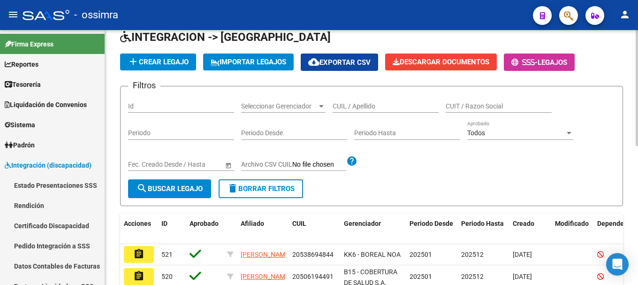
scroll to position [47, 0]
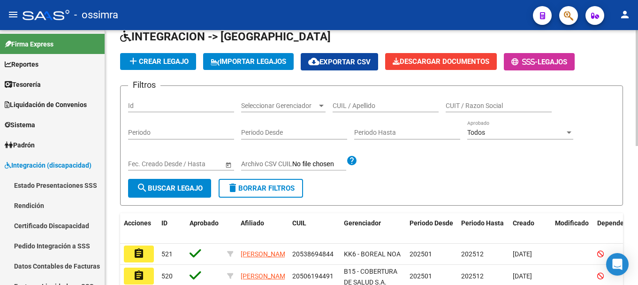
click at [290, 100] on div "Seleccionar Gerenciador Seleccionar Gerenciador" at bounding box center [283, 102] width 84 height 19
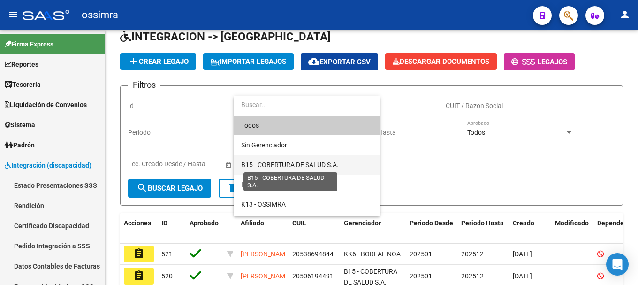
click at [274, 161] on span "B15 - COBERTURA DE SALUD S.A." at bounding box center [290, 165] width 98 height 8
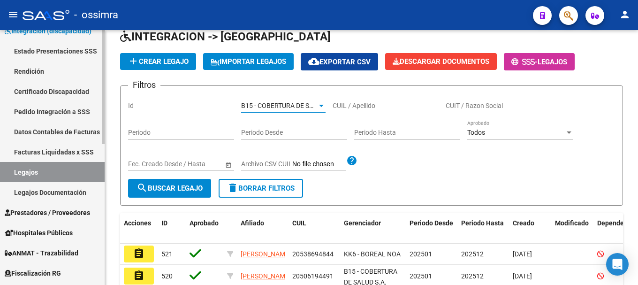
scroll to position [141, 0]
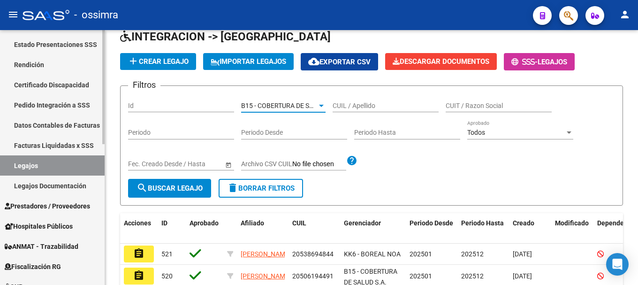
click at [46, 169] on link "Legajos" at bounding box center [52, 165] width 105 height 20
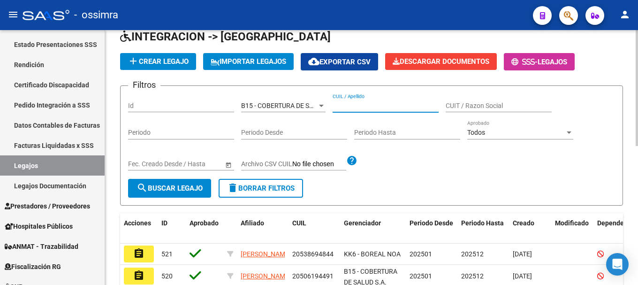
click at [370, 103] on input "CUIL / Apellido" at bounding box center [386, 106] width 106 height 8
type input "20462334789"
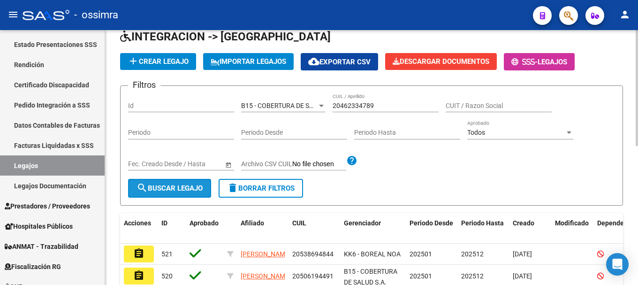
click at [153, 190] on span "search Buscar Legajo" at bounding box center [170, 188] width 66 height 8
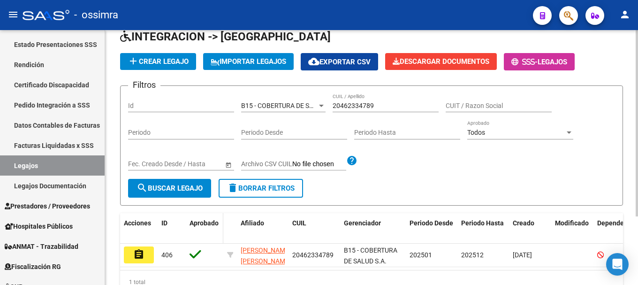
scroll to position [94, 0]
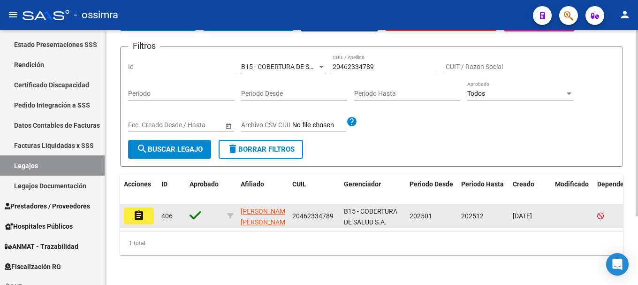
click at [144, 210] on mat-icon "assignment" at bounding box center [138, 215] width 11 height 11
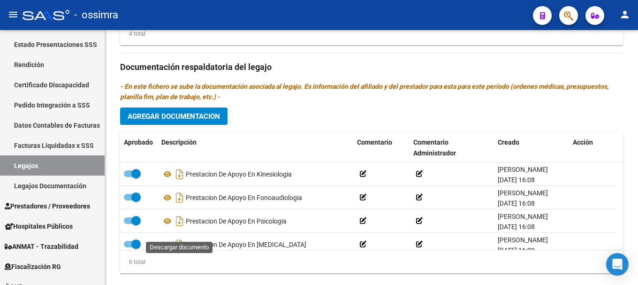
scroll to position [57, 0]
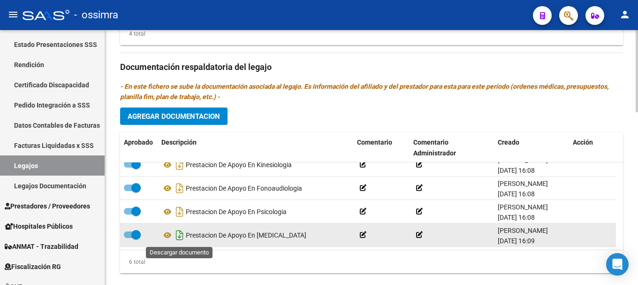
click at [180, 236] on icon "Descargar documento" at bounding box center [180, 235] width 12 height 15
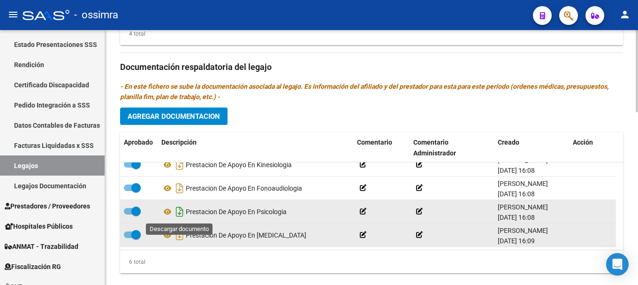
click at [179, 215] on icon "Descargar documento" at bounding box center [180, 211] width 12 height 15
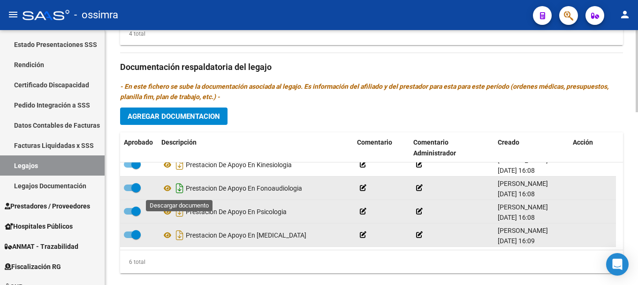
click at [179, 189] on icon "Descargar documento" at bounding box center [180, 188] width 12 height 15
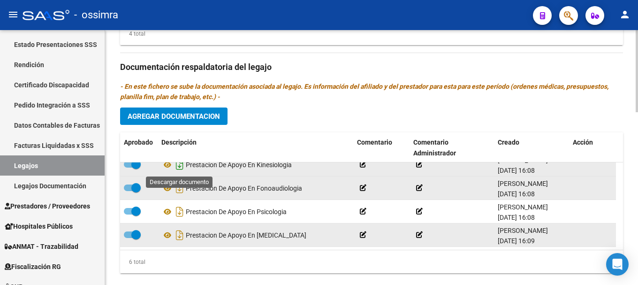
click at [180, 168] on icon "Descargar documento" at bounding box center [180, 164] width 12 height 15
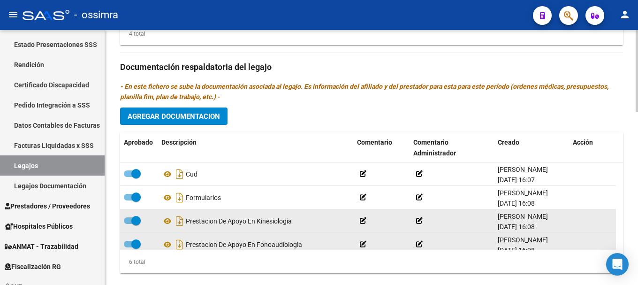
scroll to position [469, 0]
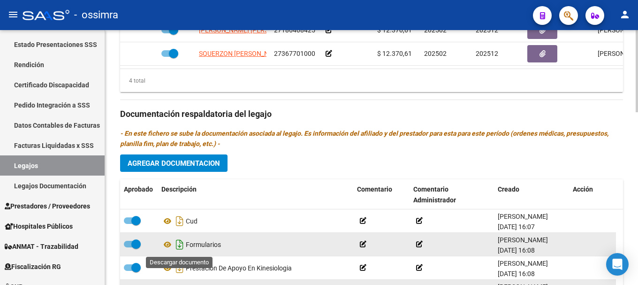
click at [179, 245] on icon "Descargar documento" at bounding box center [180, 244] width 12 height 15
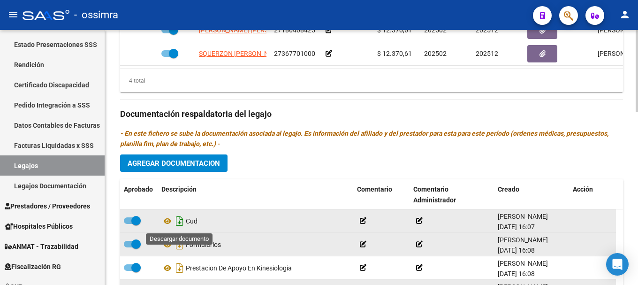
click at [179, 223] on icon "Descargar documento" at bounding box center [180, 220] width 12 height 15
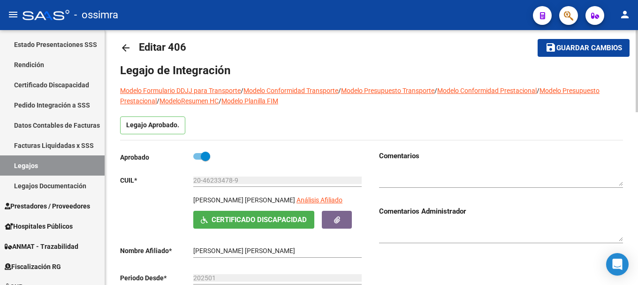
scroll to position [0, 0]
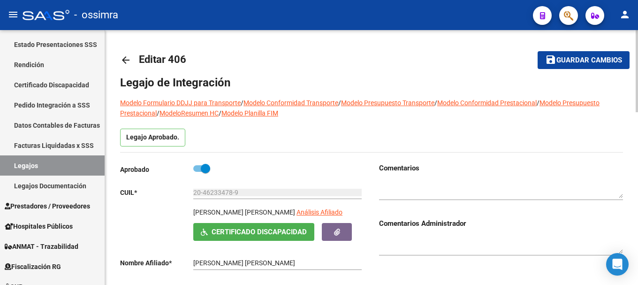
click at [125, 61] on mat-icon "arrow_back" at bounding box center [125, 59] width 11 height 11
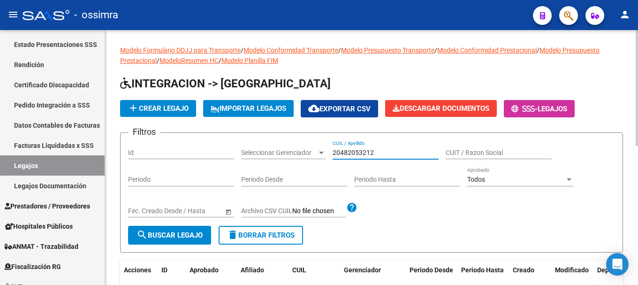
drag, startPoint x: 389, startPoint y: 150, endPoint x: 355, endPoint y: 178, distance: 44.7
click at [387, 152] on input "20482053212" at bounding box center [386, 153] width 106 height 8
type input "20482053212"
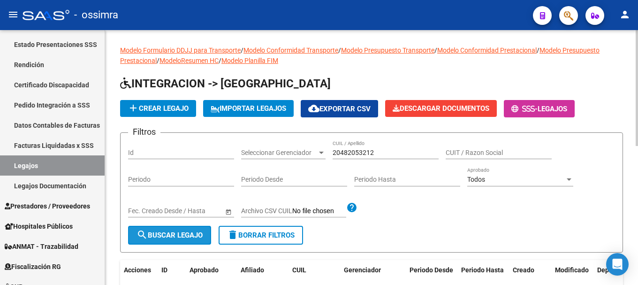
click at [185, 238] on span "search Buscar Legajo" at bounding box center [170, 235] width 66 height 8
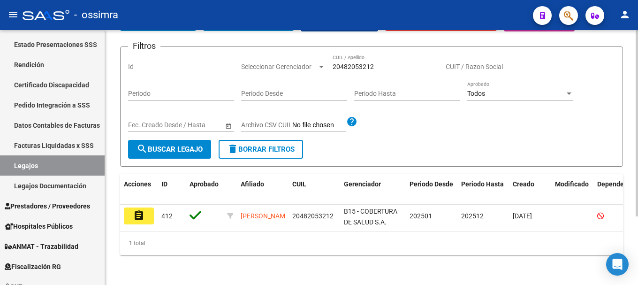
scroll to position [94, 0]
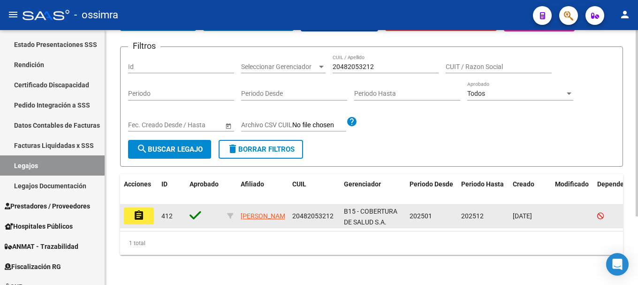
click at [137, 210] on mat-icon "assignment" at bounding box center [138, 215] width 11 height 11
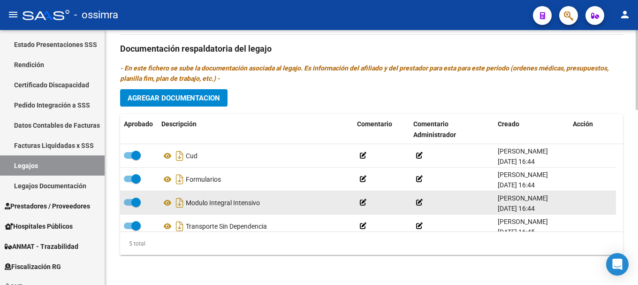
scroll to position [33, 0]
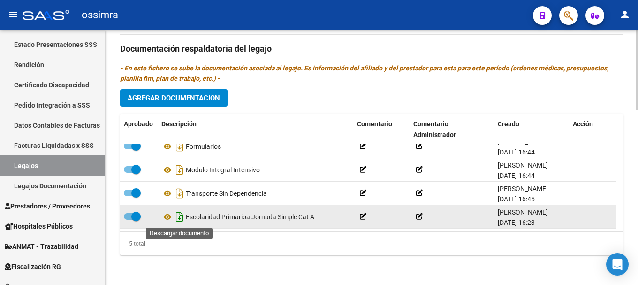
click at [178, 216] on icon "Descargar documento" at bounding box center [180, 216] width 12 height 15
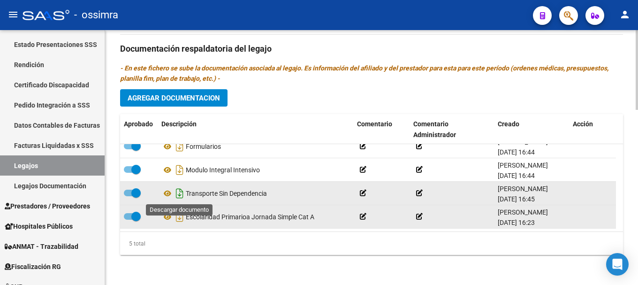
click at [179, 196] on icon "Descargar documento" at bounding box center [180, 193] width 12 height 15
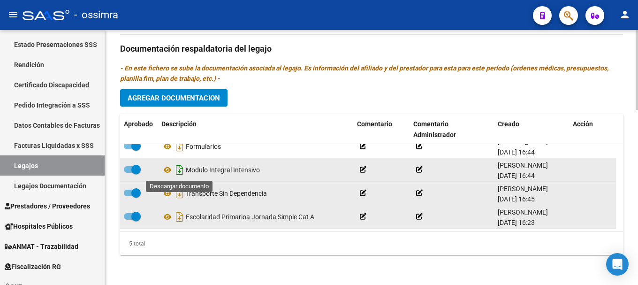
click at [179, 170] on icon "Descargar documento" at bounding box center [180, 169] width 12 height 15
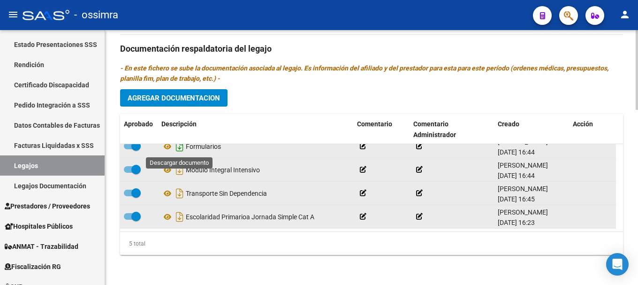
click at [180, 148] on icon "Descargar documento" at bounding box center [180, 146] width 12 height 15
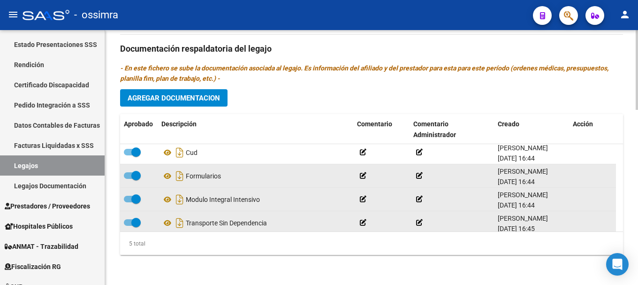
scroll to position [0, 0]
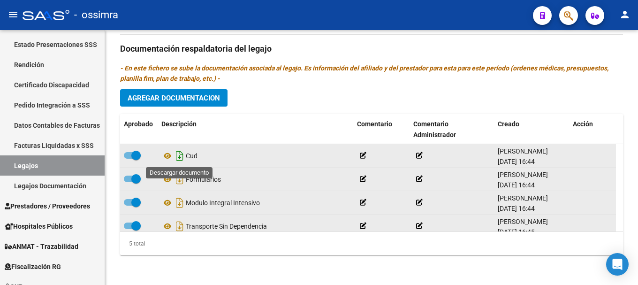
click at [179, 155] on icon "Descargar documento" at bounding box center [180, 155] width 12 height 15
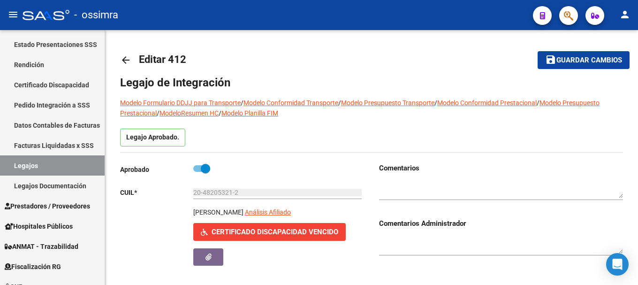
click at [126, 61] on mat-icon "arrow_back" at bounding box center [125, 59] width 11 height 11
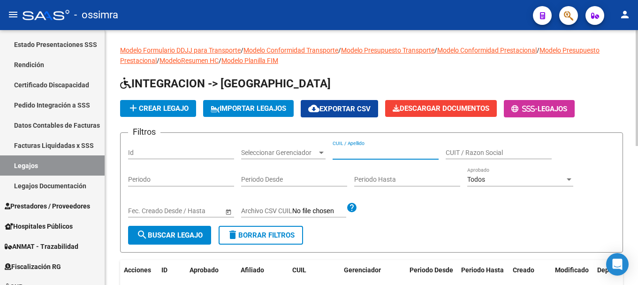
click at [375, 150] on input "CUIL / Apellido" at bounding box center [386, 153] width 106 height 8
type input "20484183342"
click at [184, 232] on span "search Buscar Legajo" at bounding box center [170, 235] width 66 height 8
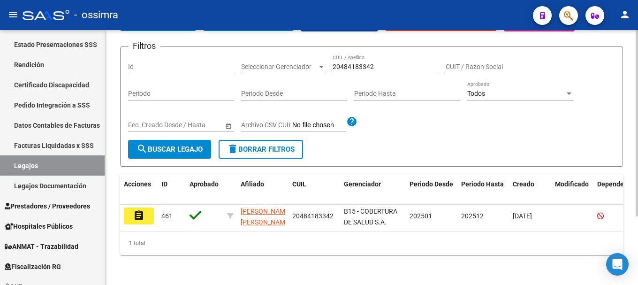
scroll to position [94, 0]
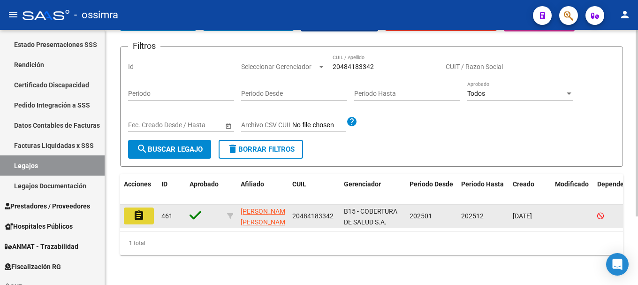
click at [140, 210] on mat-icon "assignment" at bounding box center [138, 215] width 11 height 11
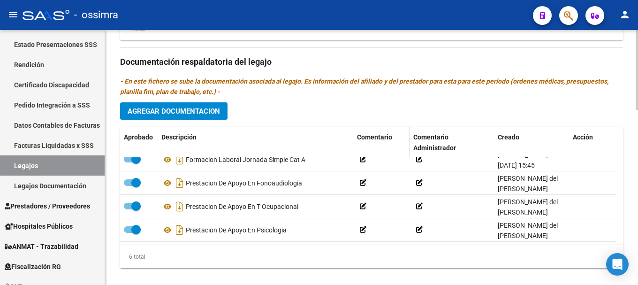
scroll to position [560, 0]
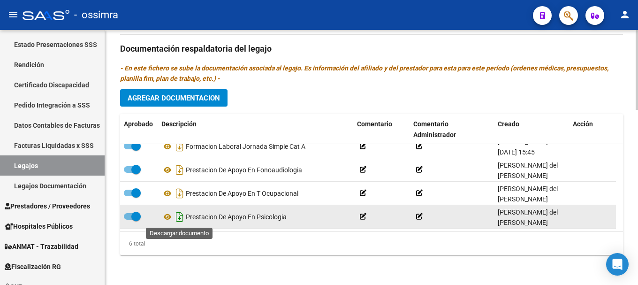
click at [179, 218] on icon "Descargar documento" at bounding box center [180, 216] width 12 height 15
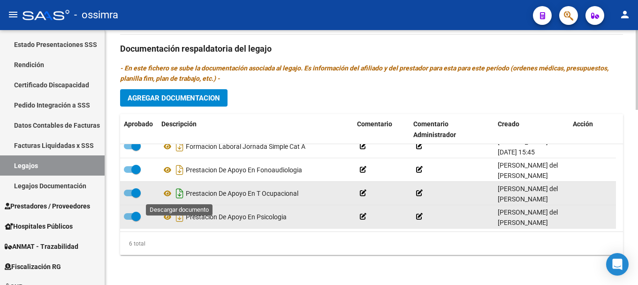
click at [179, 194] on icon "Descargar documento" at bounding box center [180, 193] width 12 height 15
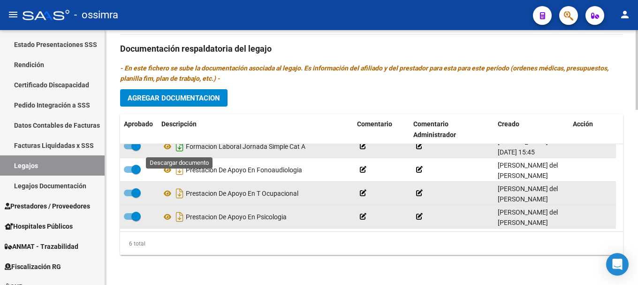
click at [179, 149] on icon "Descargar documento" at bounding box center [180, 146] width 12 height 15
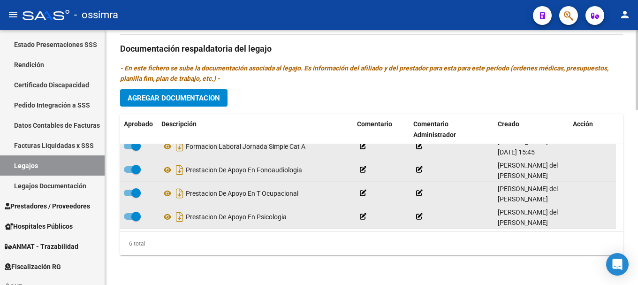
scroll to position [10, 0]
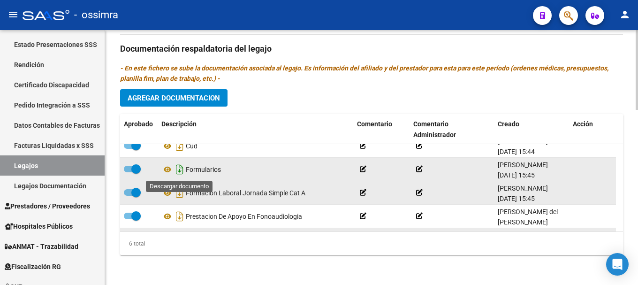
drag, startPoint x: 180, startPoint y: 170, endPoint x: 180, endPoint y: 160, distance: 10.3
click at [180, 170] on icon "Descargar documento" at bounding box center [180, 169] width 12 height 15
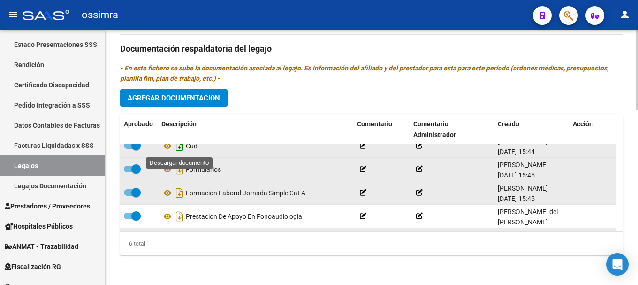
click at [180, 149] on icon "Descargar documento" at bounding box center [180, 145] width 12 height 15
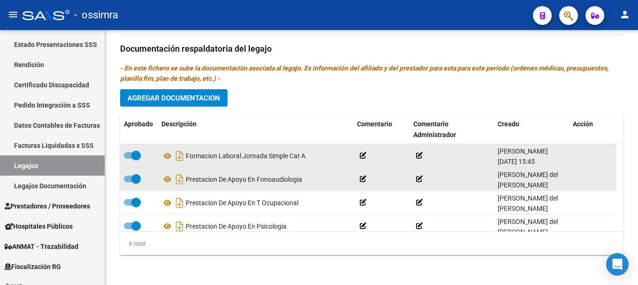
scroll to position [57, 0]
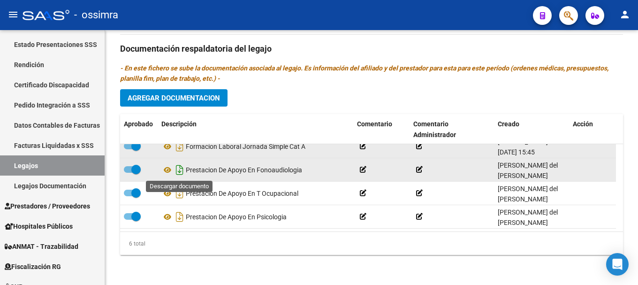
click at [179, 172] on icon "Descargar documento" at bounding box center [180, 169] width 12 height 15
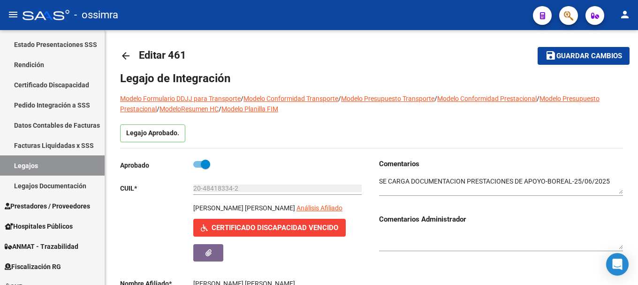
scroll to position [0, 0]
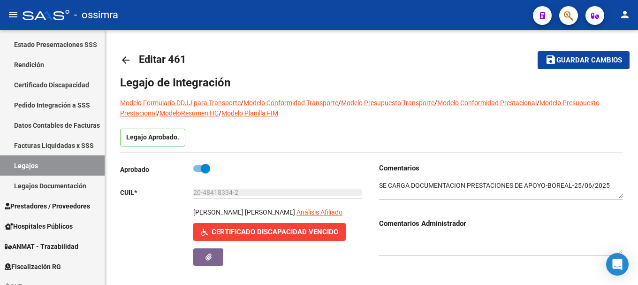
click at [129, 63] on mat-icon "arrow_back" at bounding box center [125, 59] width 11 height 11
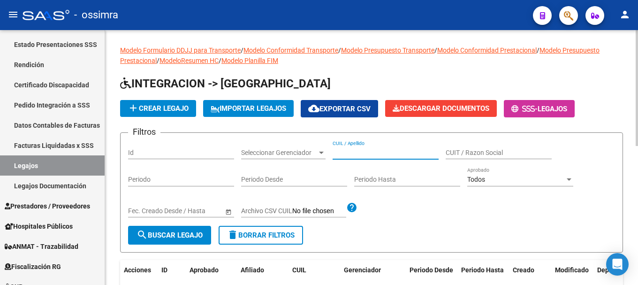
drag, startPoint x: 362, startPoint y: 145, endPoint x: 350, endPoint y: 154, distance: 14.7
click at [350, 154] on input "CUIL / Apellido" at bounding box center [386, 153] width 106 height 8
paste input "20492294870"
type input "20492294870"
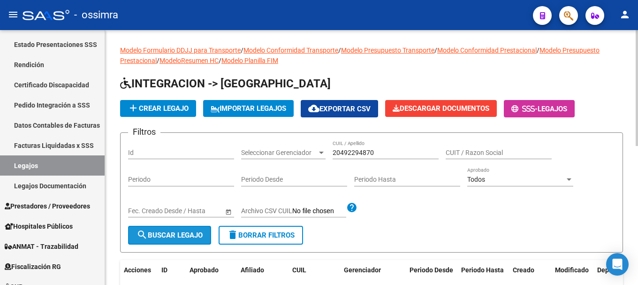
click at [150, 240] on button "search Buscar Legajo" at bounding box center [169, 235] width 83 height 19
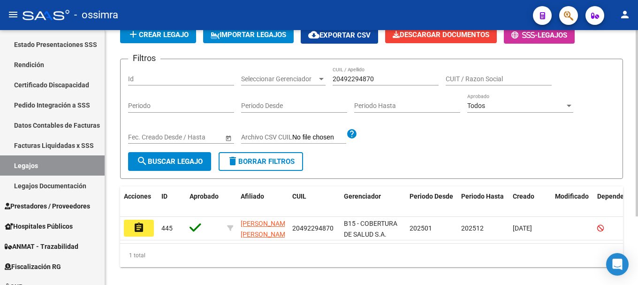
scroll to position [94, 0]
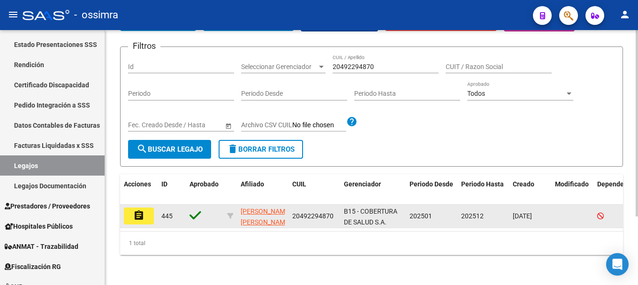
click at [148, 207] on button "assignment" at bounding box center [139, 215] width 30 height 17
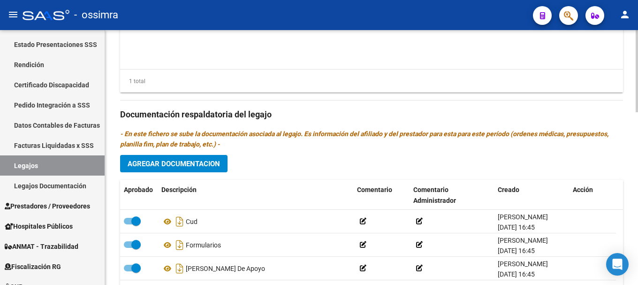
scroll to position [535, 0]
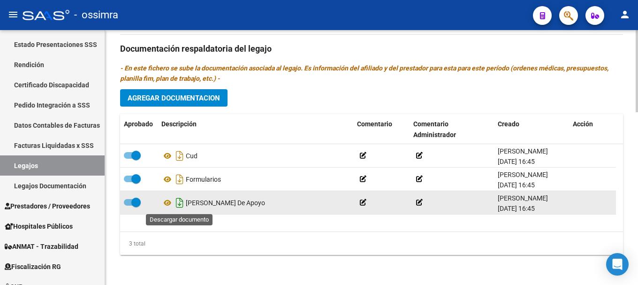
click at [181, 200] on icon "Descargar documento" at bounding box center [180, 202] width 12 height 15
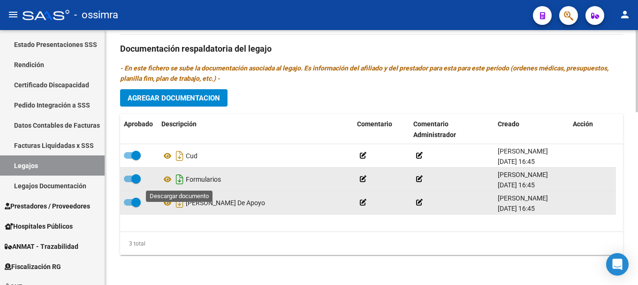
click at [181, 181] on icon "Descargar documento" at bounding box center [180, 179] width 12 height 15
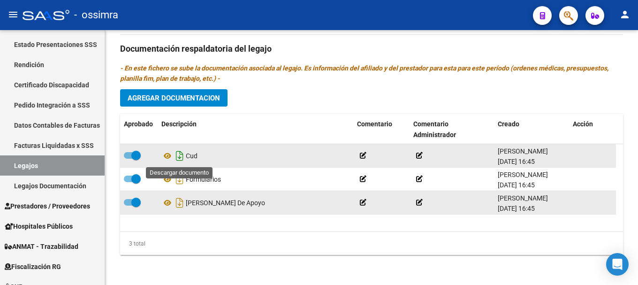
click at [177, 159] on icon "Descargar documento" at bounding box center [180, 155] width 12 height 15
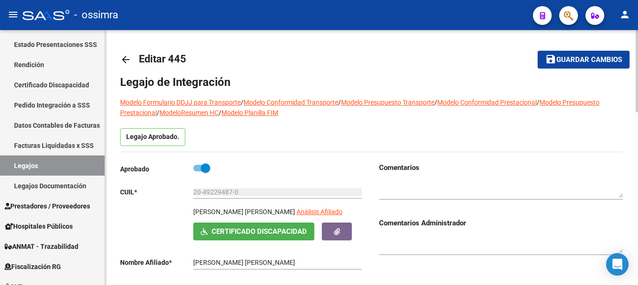
scroll to position [0, 0]
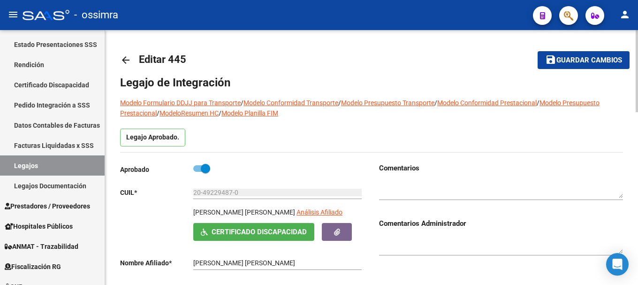
click at [130, 59] on mat-icon "arrow_back" at bounding box center [125, 59] width 11 height 11
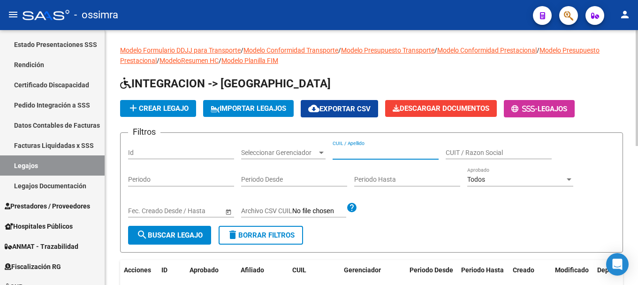
paste input "20509148679"
type input "20509148679"
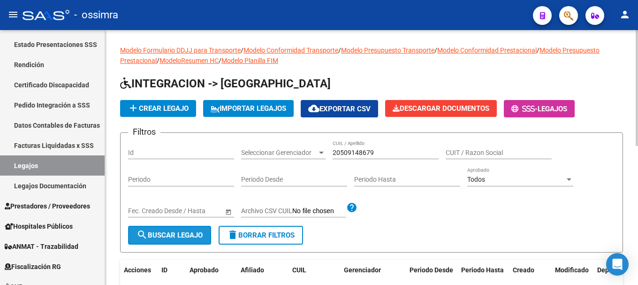
click at [182, 232] on span "search Buscar Legajo" at bounding box center [170, 235] width 66 height 8
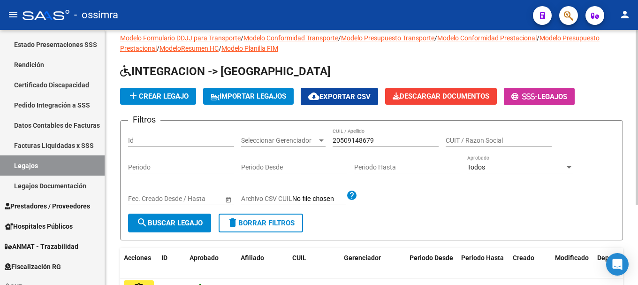
scroll to position [94, 0]
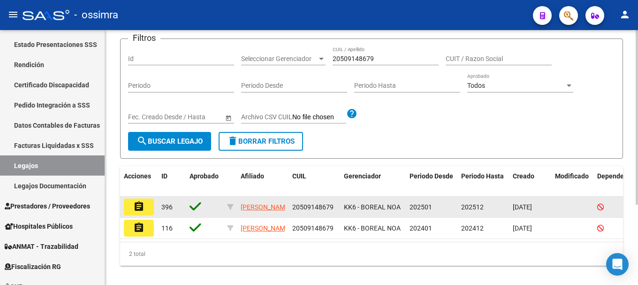
click at [142, 211] on mat-icon "assignment" at bounding box center [138, 206] width 11 height 11
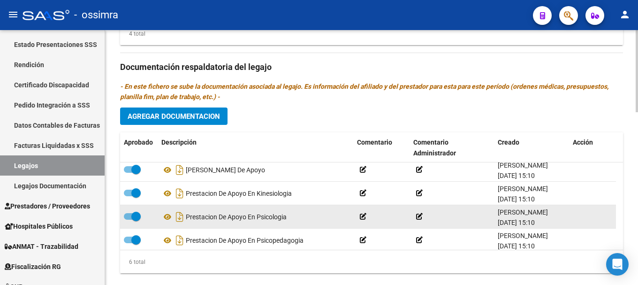
scroll to position [57, 0]
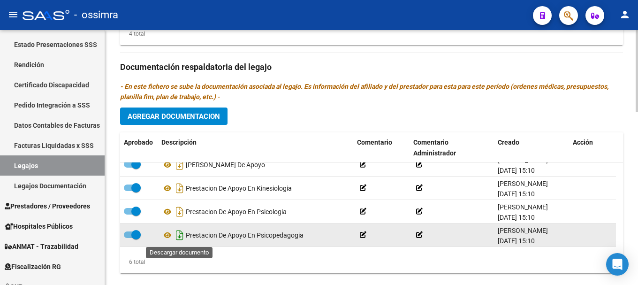
click at [177, 236] on icon "Descargar documento" at bounding box center [180, 235] width 12 height 15
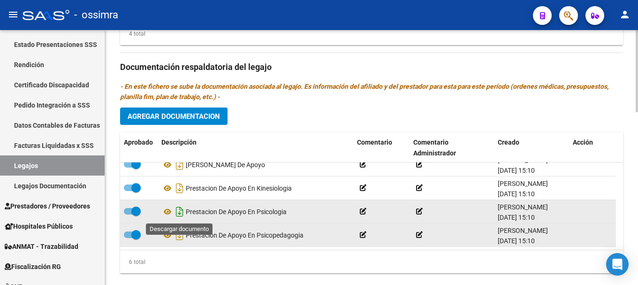
click at [180, 214] on icon "Descargar documento" at bounding box center [180, 211] width 12 height 15
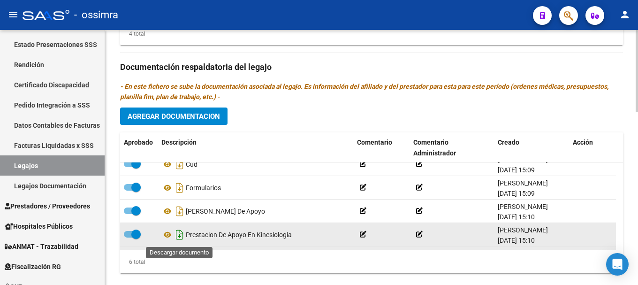
click at [181, 238] on icon "Descargar documento" at bounding box center [180, 234] width 12 height 15
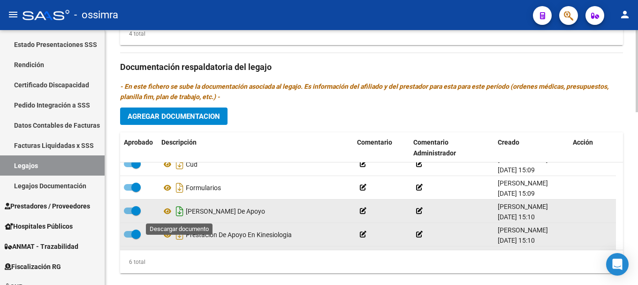
click at [178, 213] on icon "Descargar documento" at bounding box center [180, 211] width 12 height 15
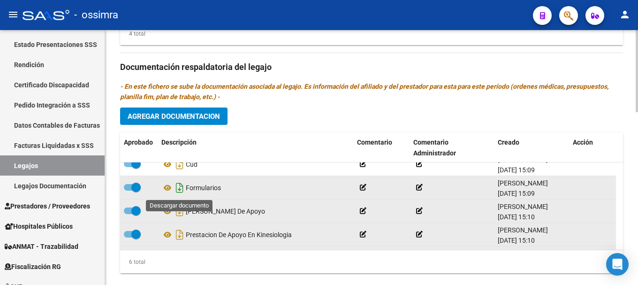
click at [178, 190] on icon "Descargar documento" at bounding box center [180, 187] width 12 height 15
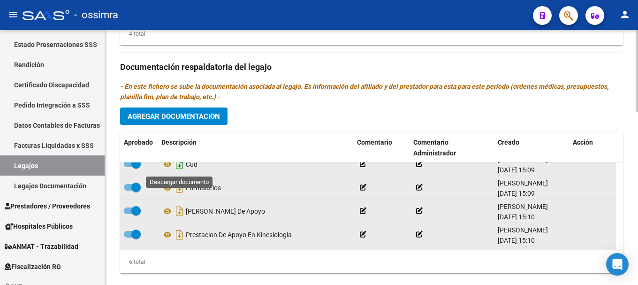
click at [182, 166] on icon "Descargar documento" at bounding box center [180, 164] width 12 height 15
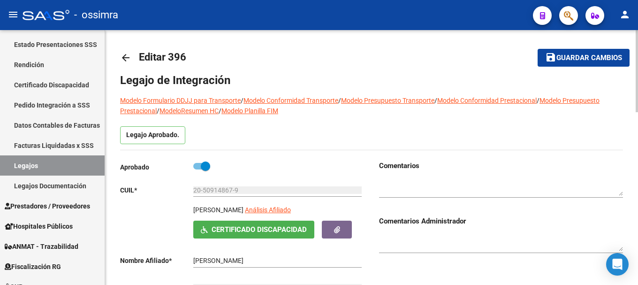
scroll to position [0, 0]
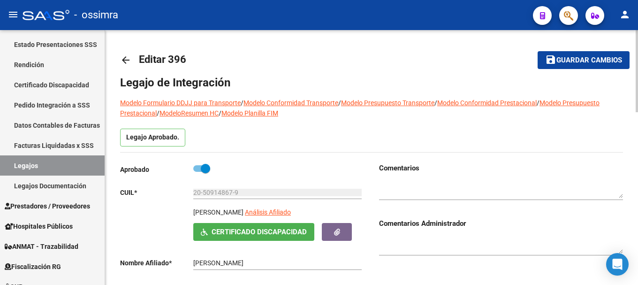
click at [122, 57] on mat-icon "arrow_back" at bounding box center [125, 59] width 11 height 11
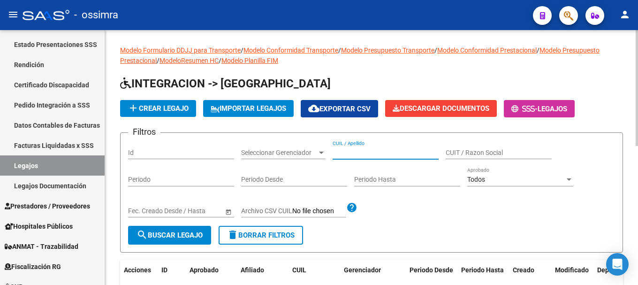
paste input "20512364897"
type input "20512364897"
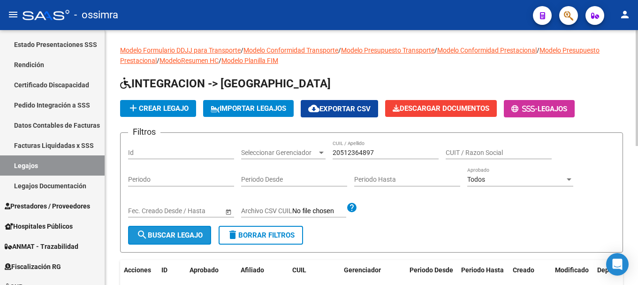
click at [182, 236] on span "search Buscar Legajo" at bounding box center [170, 235] width 66 height 8
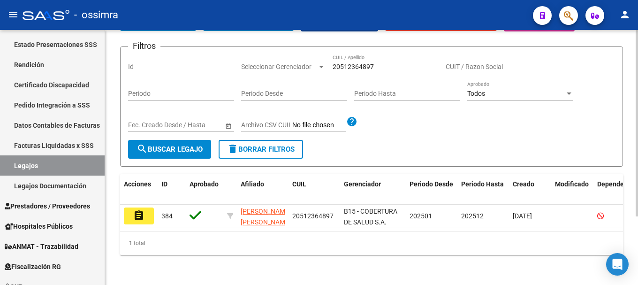
scroll to position [94, 0]
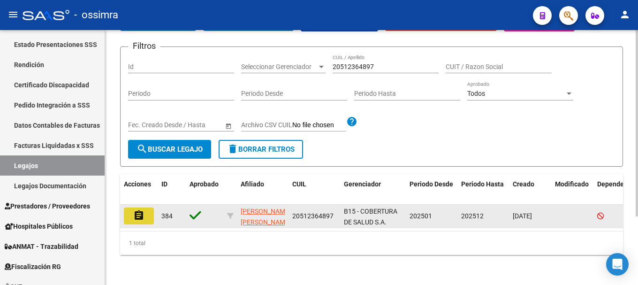
click at [135, 210] on mat-icon "assignment" at bounding box center [138, 215] width 11 height 11
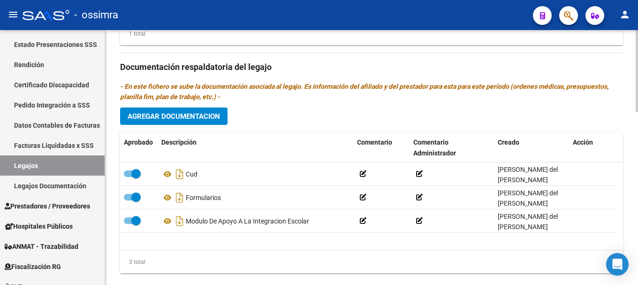
scroll to position [535, 0]
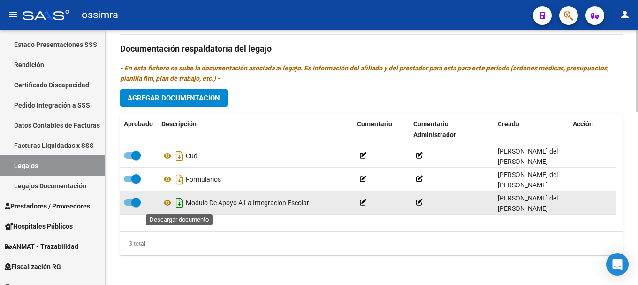
click at [178, 202] on icon "Descargar documento" at bounding box center [180, 202] width 12 height 15
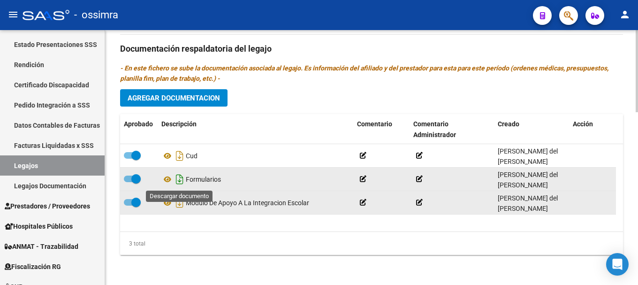
click at [178, 180] on icon "Descargar documento" at bounding box center [180, 179] width 12 height 15
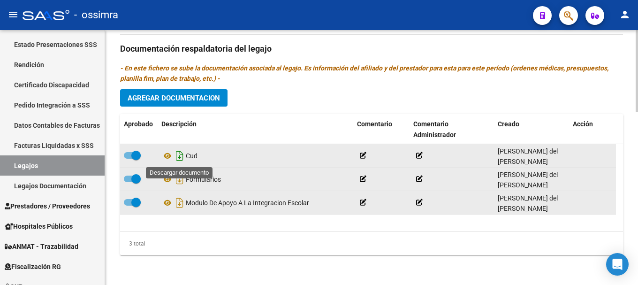
click at [178, 158] on icon "Descargar documento" at bounding box center [180, 155] width 12 height 15
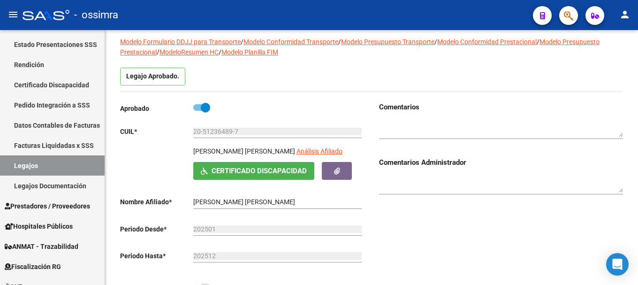
scroll to position [19, 0]
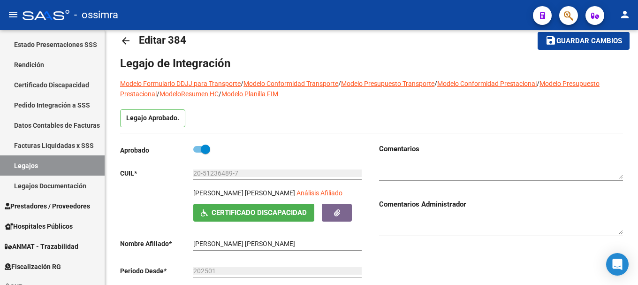
click at [122, 42] on mat-icon "arrow_back" at bounding box center [125, 40] width 11 height 11
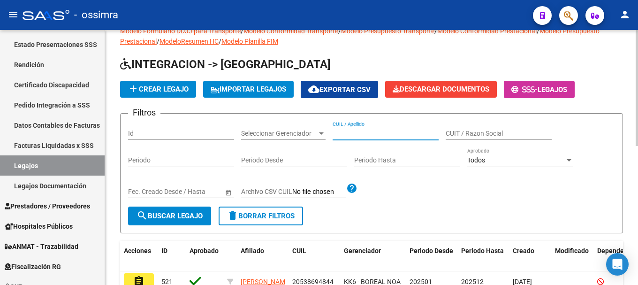
paste input "20516167328"
type input "20516167328"
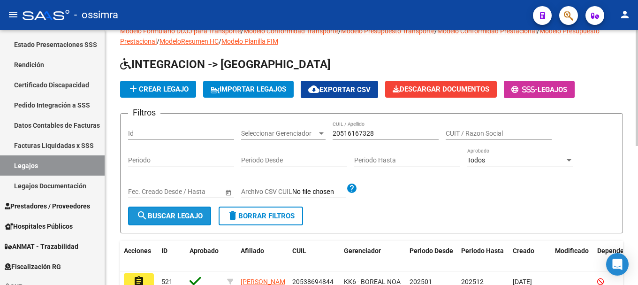
click at [187, 213] on span "search Buscar Legajo" at bounding box center [170, 216] width 66 height 8
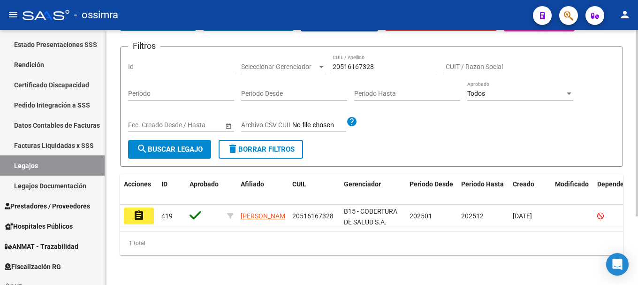
scroll to position [94, 0]
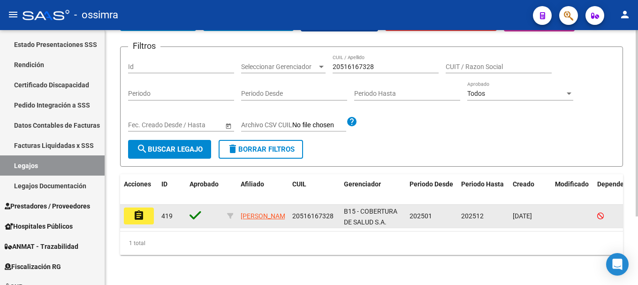
click at [142, 210] on mat-icon "assignment" at bounding box center [138, 215] width 11 height 11
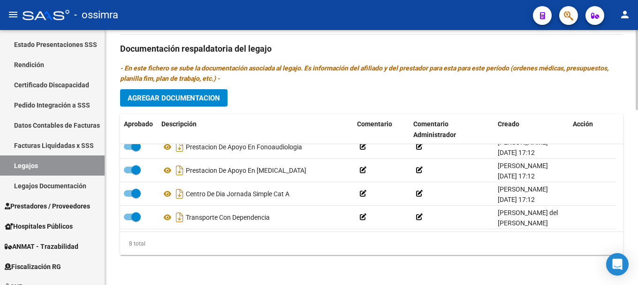
scroll to position [104, 0]
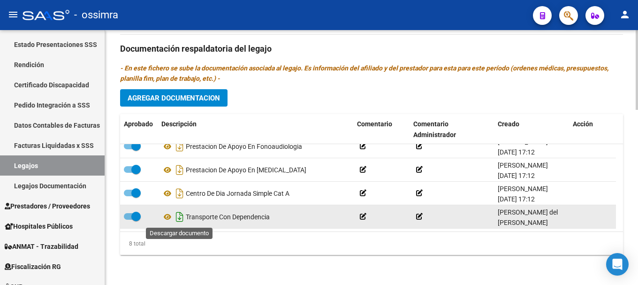
click at [181, 216] on icon "Descargar documento" at bounding box center [180, 216] width 12 height 15
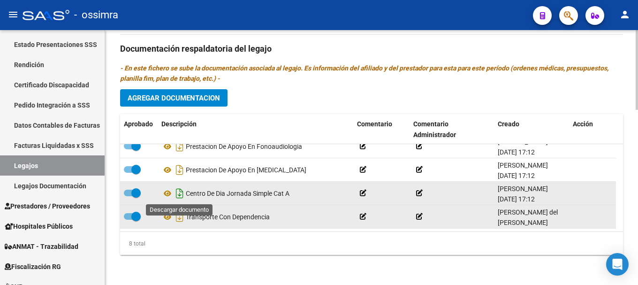
click at [178, 194] on icon "Descargar documento" at bounding box center [180, 193] width 12 height 15
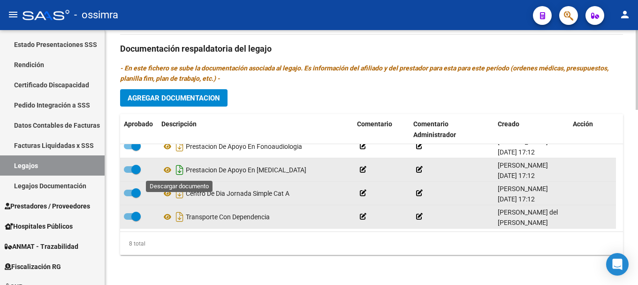
click at [178, 173] on icon "Descargar documento" at bounding box center [180, 169] width 12 height 15
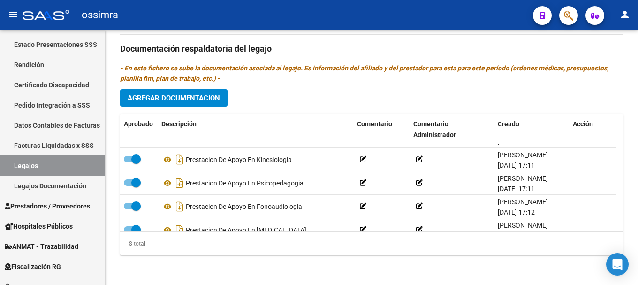
scroll to position [38, 0]
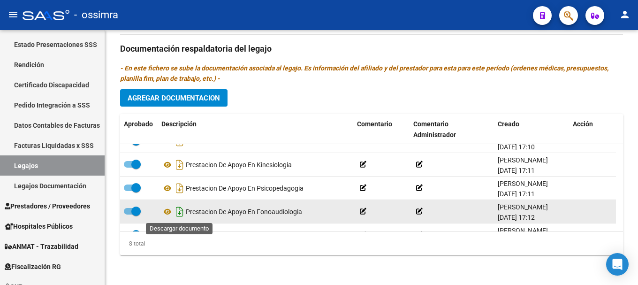
click at [180, 213] on icon "Descargar documento" at bounding box center [180, 211] width 12 height 15
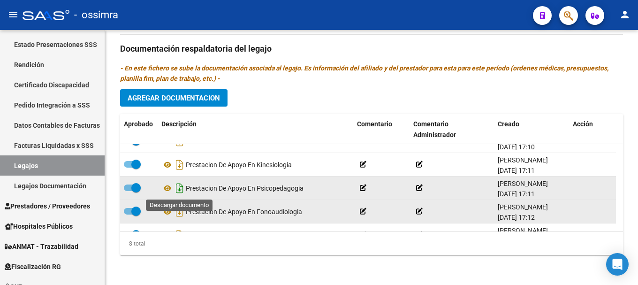
click at [181, 190] on icon "Descargar documento" at bounding box center [180, 188] width 12 height 15
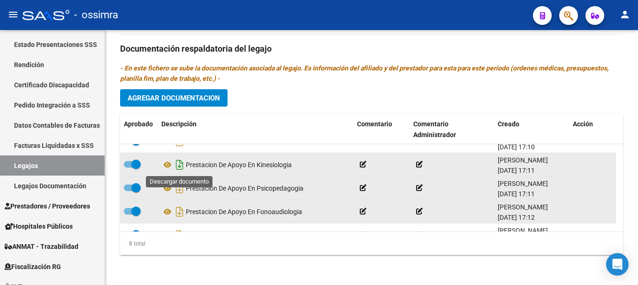
click at [182, 166] on icon "Descargar documento" at bounding box center [180, 164] width 12 height 15
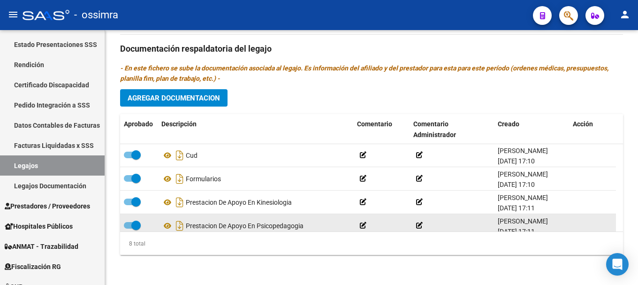
scroll to position [0, 0]
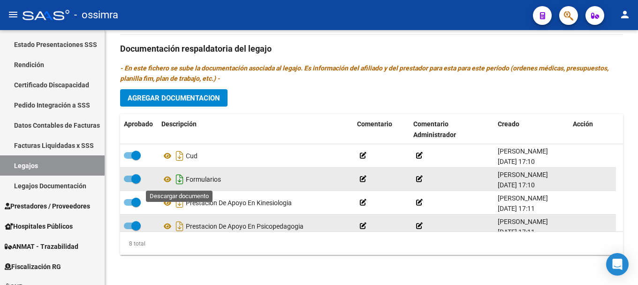
click at [180, 179] on icon "Descargar documento" at bounding box center [180, 179] width 12 height 15
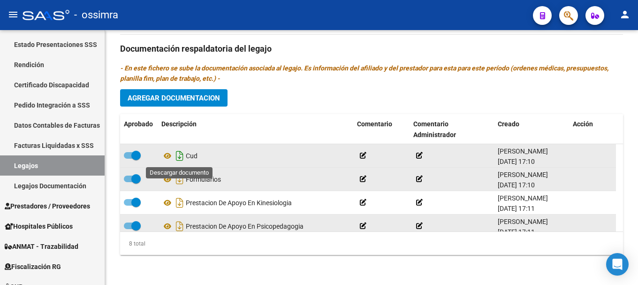
click at [180, 158] on icon "Descargar documento" at bounding box center [180, 155] width 12 height 15
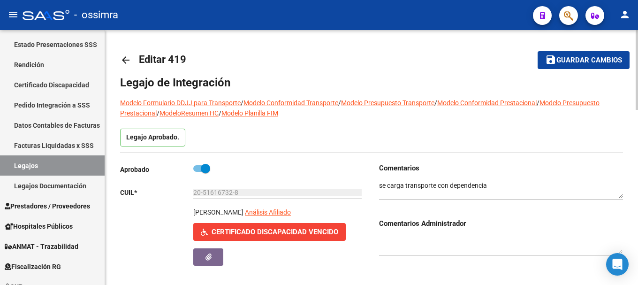
click at [123, 61] on mat-icon "arrow_back" at bounding box center [125, 59] width 11 height 11
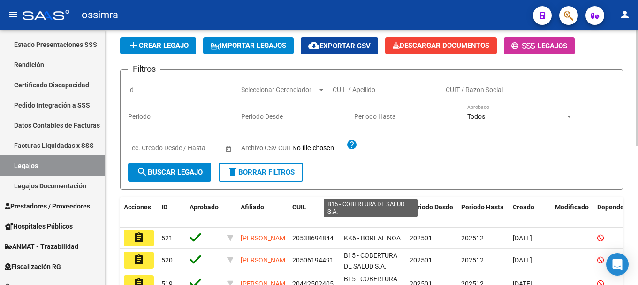
scroll to position [47, 0]
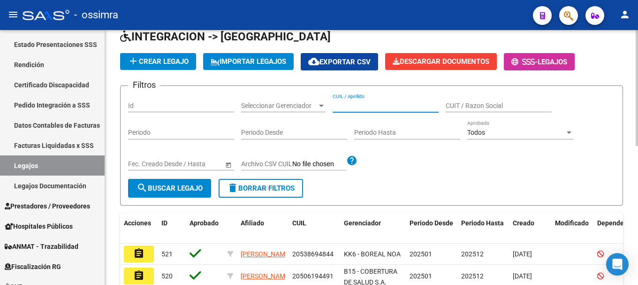
paste input "20520689584"
type input "20520689584"
click at [174, 188] on span "search Buscar Legajo" at bounding box center [170, 188] width 66 height 8
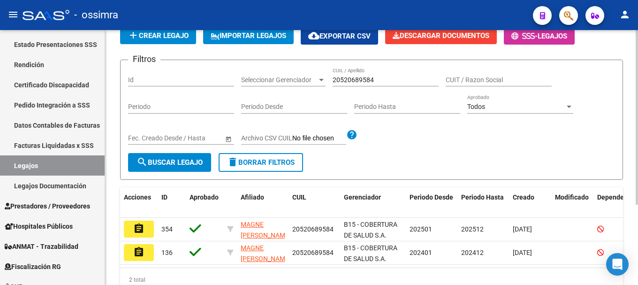
scroll to position [94, 0]
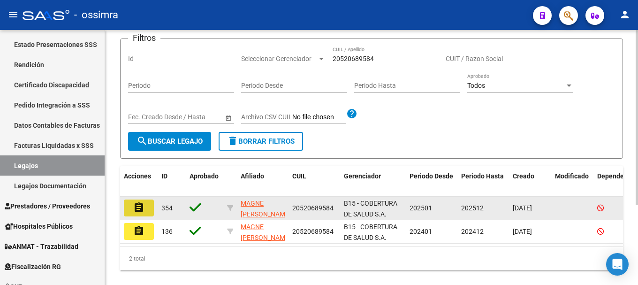
click at [143, 206] on mat-icon "assignment" at bounding box center [138, 207] width 11 height 11
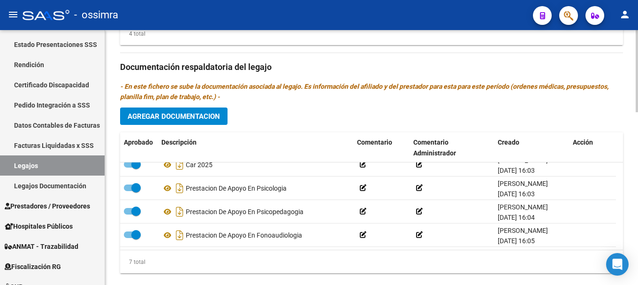
scroll to position [2, 0]
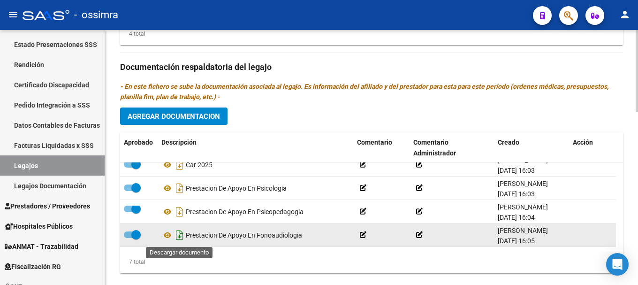
click at [180, 236] on icon "Descargar documento" at bounding box center [180, 235] width 12 height 15
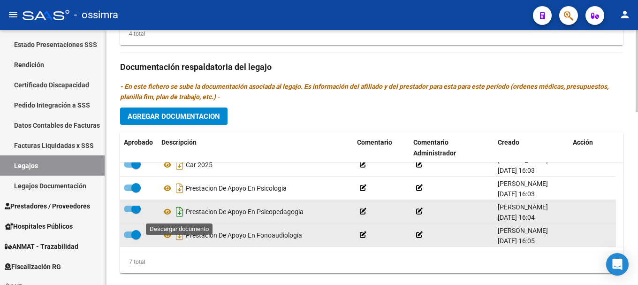
click at [179, 216] on icon "Descargar documento" at bounding box center [180, 211] width 12 height 15
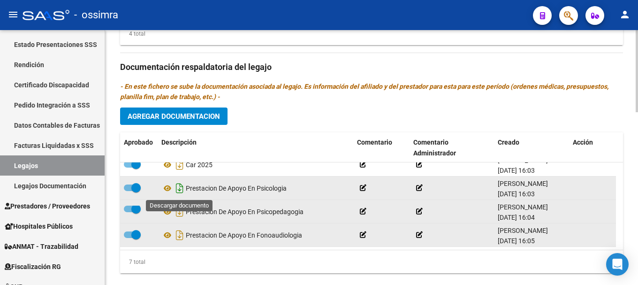
click at [180, 191] on icon "Descargar documento" at bounding box center [180, 188] width 12 height 15
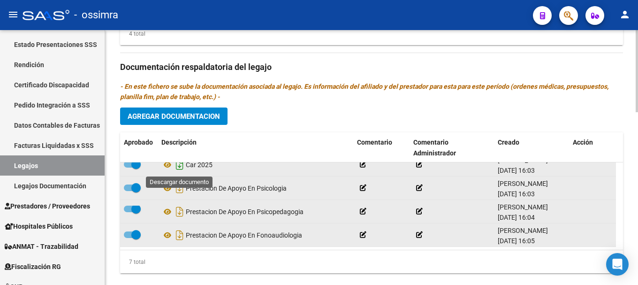
click at [180, 169] on icon "Descargar documento" at bounding box center [180, 164] width 12 height 15
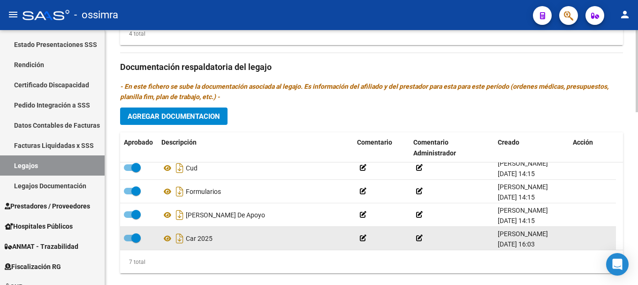
scroll to position [0, 0]
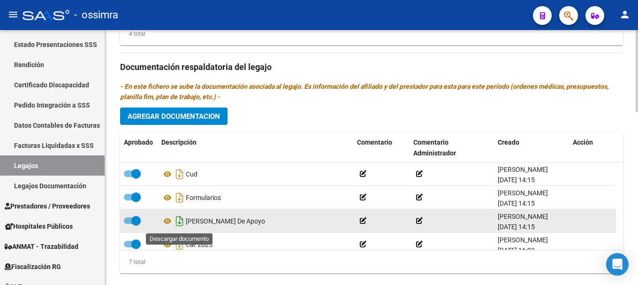
click at [181, 223] on icon "Descargar documento" at bounding box center [180, 220] width 12 height 15
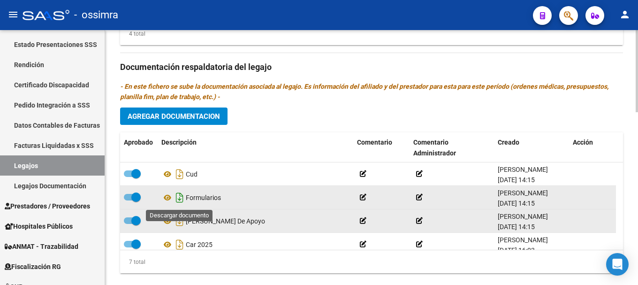
click at [177, 198] on icon "Descargar documento" at bounding box center [180, 197] width 12 height 15
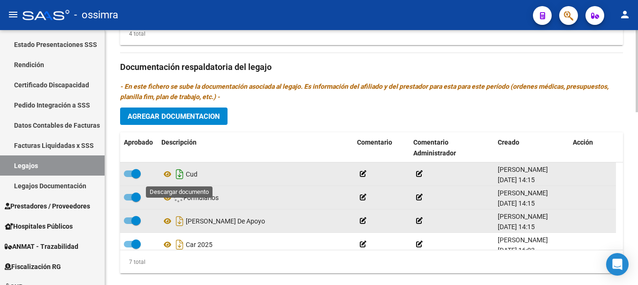
click at [178, 175] on icon "Descargar documento" at bounding box center [180, 174] width 12 height 15
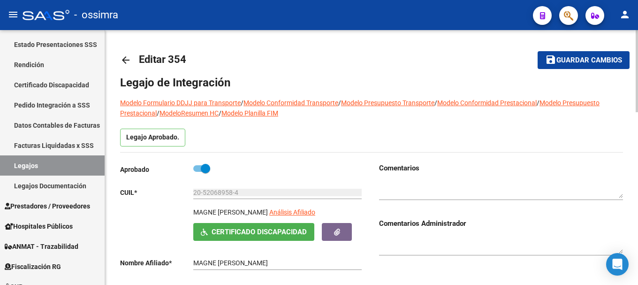
click at [123, 60] on mat-icon "arrow_back" at bounding box center [125, 59] width 11 height 11
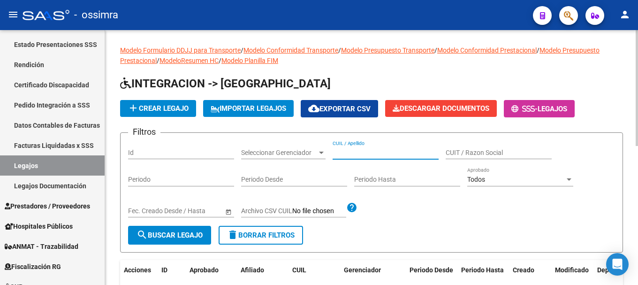
paste input "20530013562"
type input "20530013562"
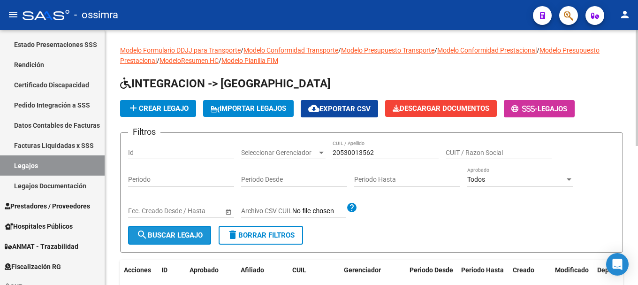
drag, startPoint x: 199, startPoint y: 232, endPoint x: 185, endPoint y: 233, distance: 14.1
click at [199, 233] on span "search Buscar Legajo" at bounding box center [170, 235] width 66 height 8
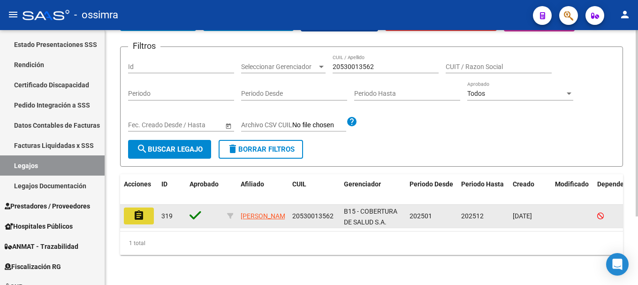
click at [142, 210] on mat-icon "assignment" at bounding box center [138, 215] width 11 height 11
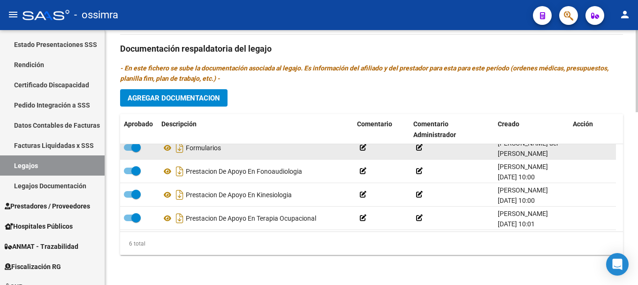
scroll to position [57, 0]
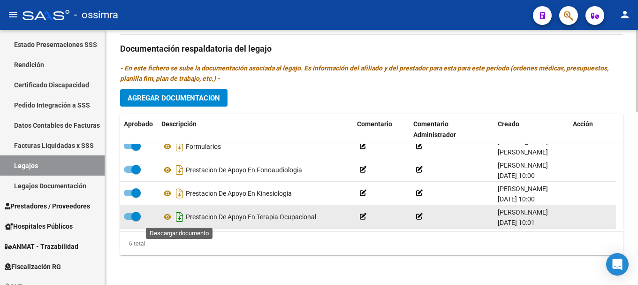
click at [179, 218] on icon "Descargar documento" at bounding box center [180, 216] width 12 height 15
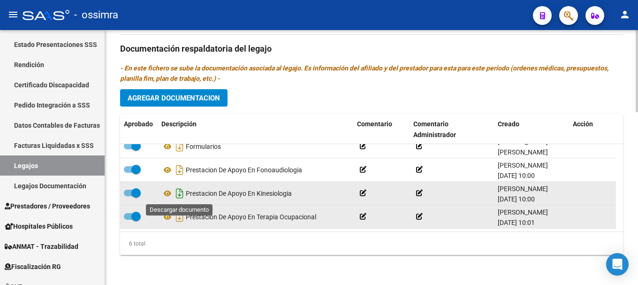
click at [181, 193] on icon "Descargar documento" at bounding box center [180, 193] width 12 height 15
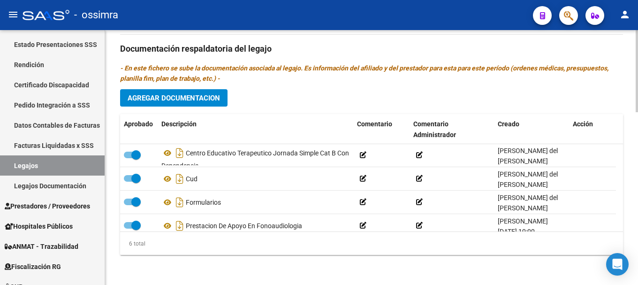
scroll to position [0, 0]
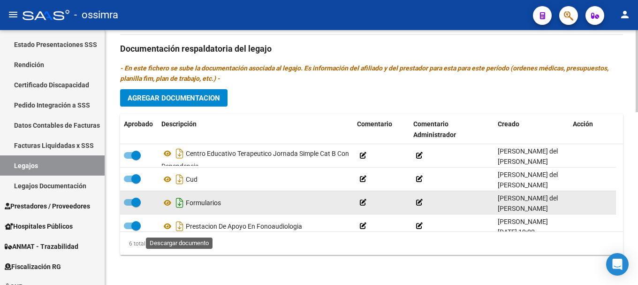
drag, startPoint x: 181, startPoint y: 227, endPoint x: 181, endPoint y: 205, distance: 22.1
click at [181, 226] on icon "Descargar documento" at bounding box center [180, 226] width 12 height 15
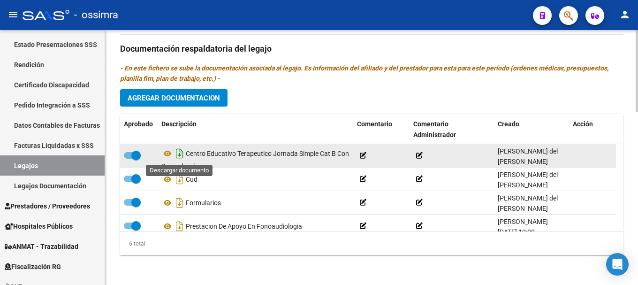
click at [178, 157] on icon "Descargar documento" at bounding box center [180, 153] width 12 height 15
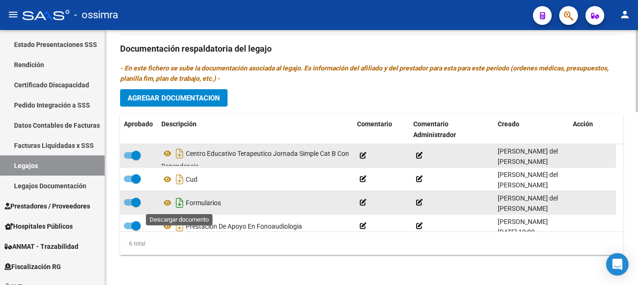
click at [180, 202] on icon "Descargar documento" at bounding box center [180, 202] width 12 height 15
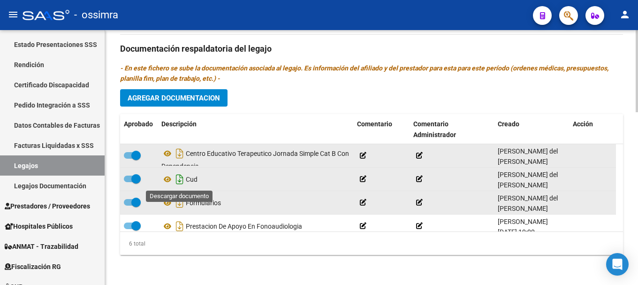
click at [178, 181] on icon "Descargar documento" at bounding box center [180, 179] width 12 height 15
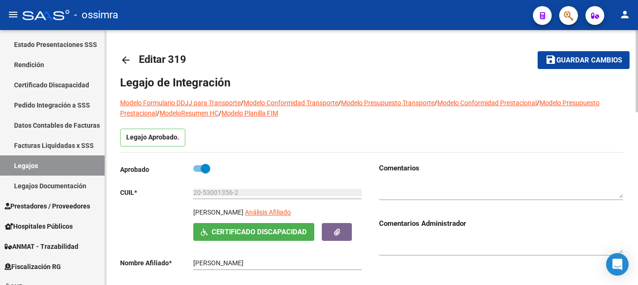
click at [122, 64] on mat-icon "arrow_back" at bounding box center [125, 59] width 11 height 11
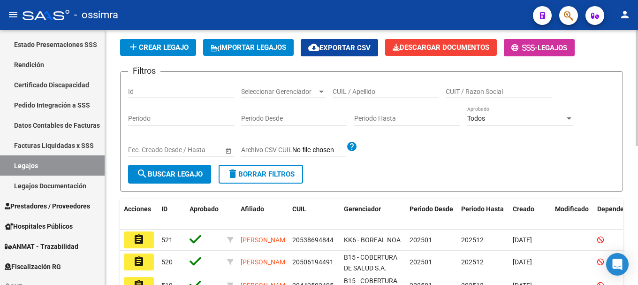
scroll to position [47, 0]
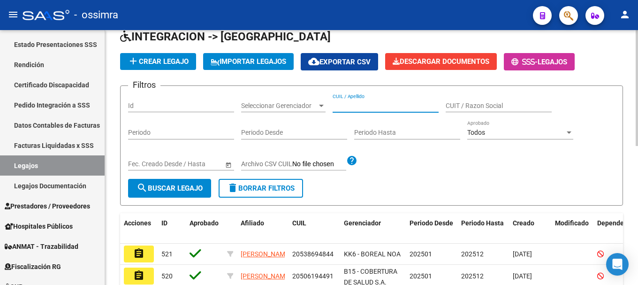
paste input "20533424032"
type input "20533424032"
click at [180, 185] on span "search Buscar Legajo" at bounding box center [170, 188] width 66 height 8
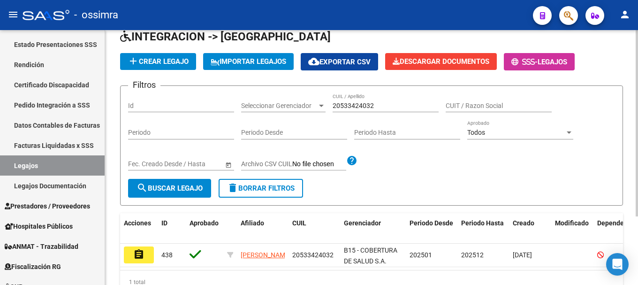
scroll to position [94, 0]
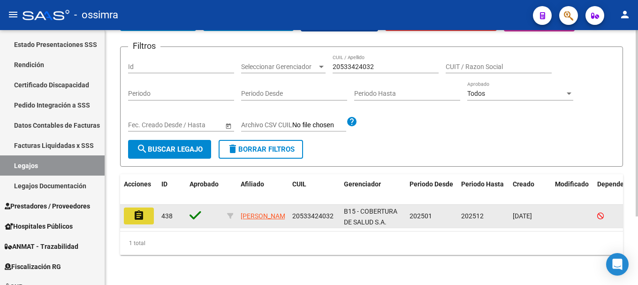
click at [150, 213] on button "assignment" at bounding box center [139, 215] width 30 height 17
